Goal: Information Seeking & Learning: Understand process/instructions

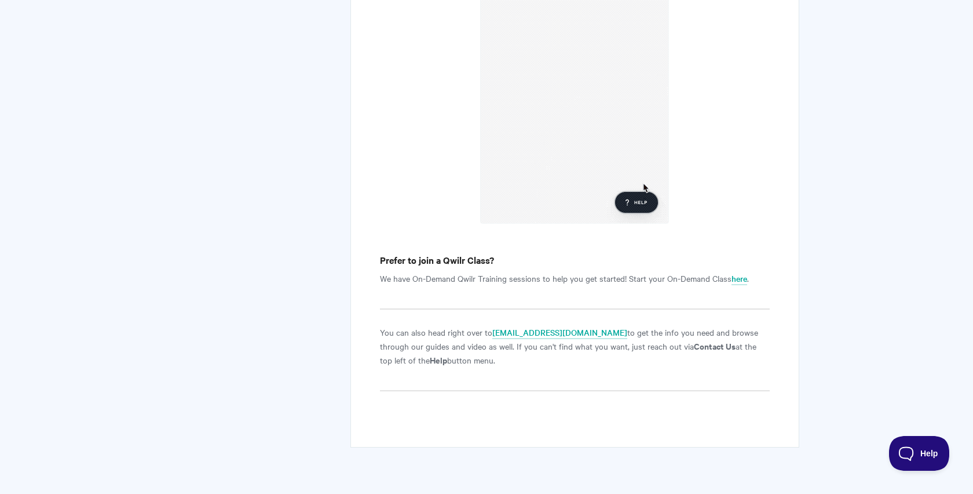
scroll to position [1605, 0]
